Goal: Transaction & Acquisition: Purchase product/service

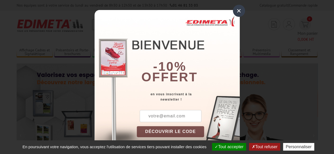
click at [233, 11] on div "×" at bounding box center [239, 11] width 12 height 12
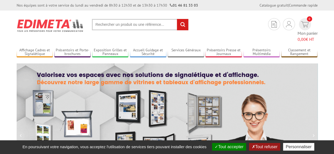
click at [123, 26] on input "text" at bounding box center [140, 24] width 97 height 11
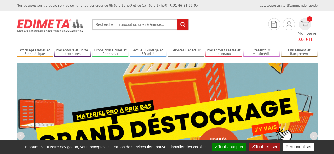
click at [116, 21] on input "text" at bounding box center [140, 24] width 97 height 11
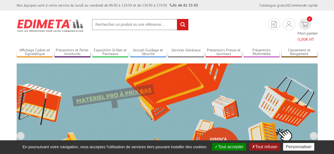
click at [117, 22] on input "text" at bounding box center [140, 24] width 97 height 11
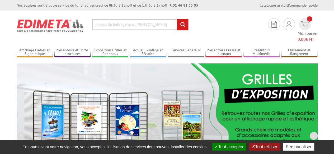
type input "poteau de balisage avec sangl"
click at [177, 19] on input "rechercher" at bounding box center [182, 24] width 11 height 11
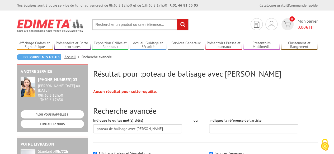
click at [154, 24] on input "text" at bounding box center [140, 24] width 97 height 11
click at [120, 20] on input "text" at bounding box center [140, 24] width 97 height 11
type input "poteau à sangle"
click at [177, 19] on input "rechercher" at bounding box center [182, 24] width 11 height 11
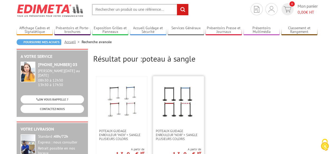
scroll to position [53, 0]
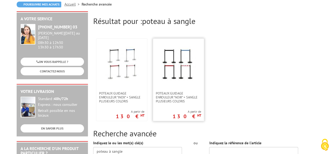
click at [173, 67] on img at bounding box center [178, 64] width 34 height 34
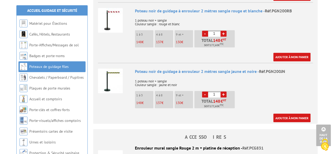
scroll to position [370, 0]
